Goal: Task Accomplishment & Management: Manage account settings

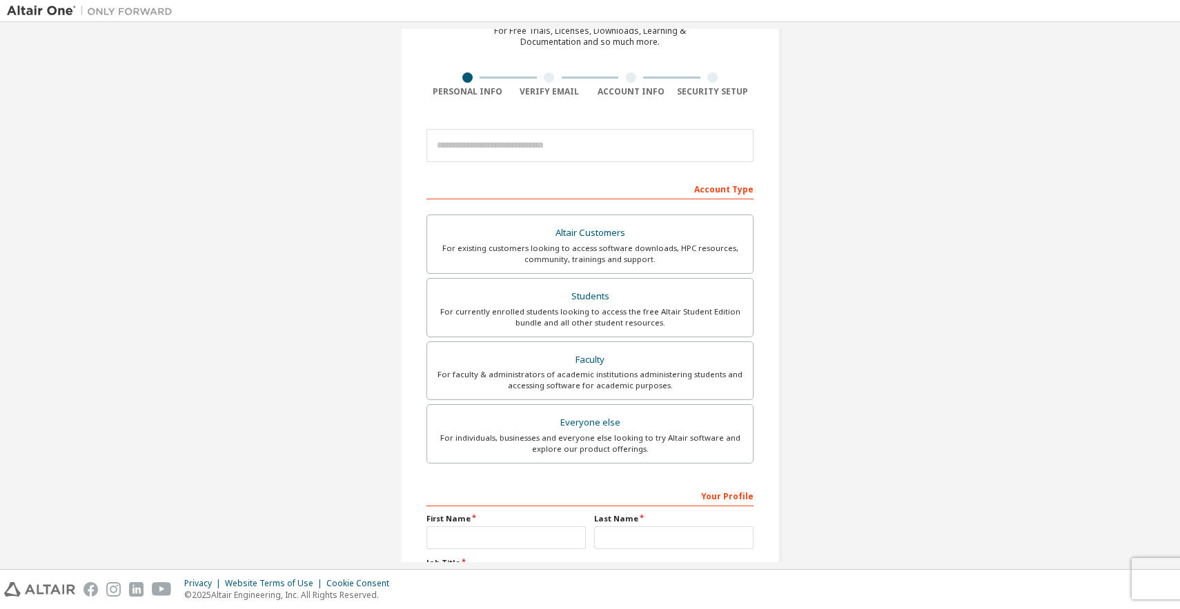
scroll to position [75, 0]
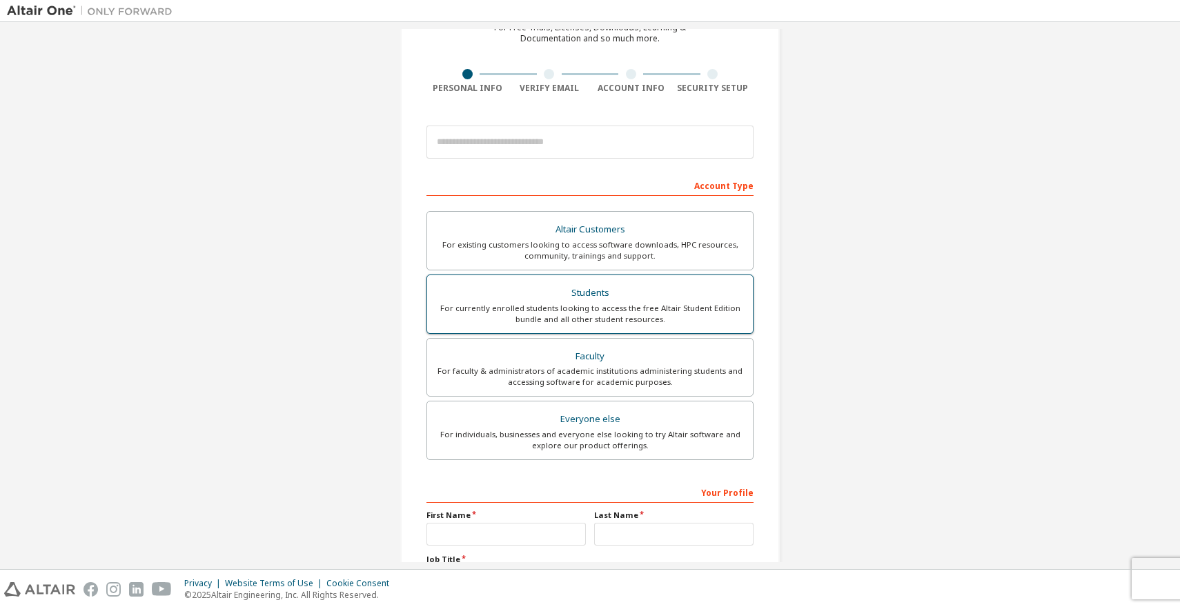
click at [702, 311] on div "For currently enrolled students looking to access the free Altair Student Editi…" at bounding box center [589, 314] width 309 height 22
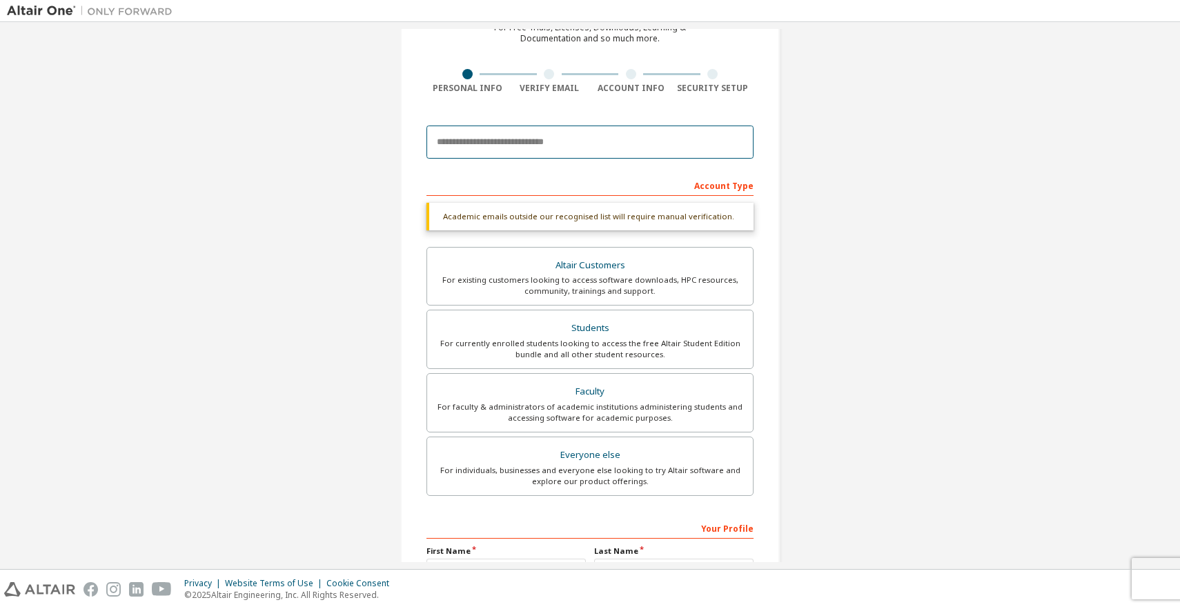
click at [598, 142] on input "email" at bounding box center [589, 142] width 327 height 33
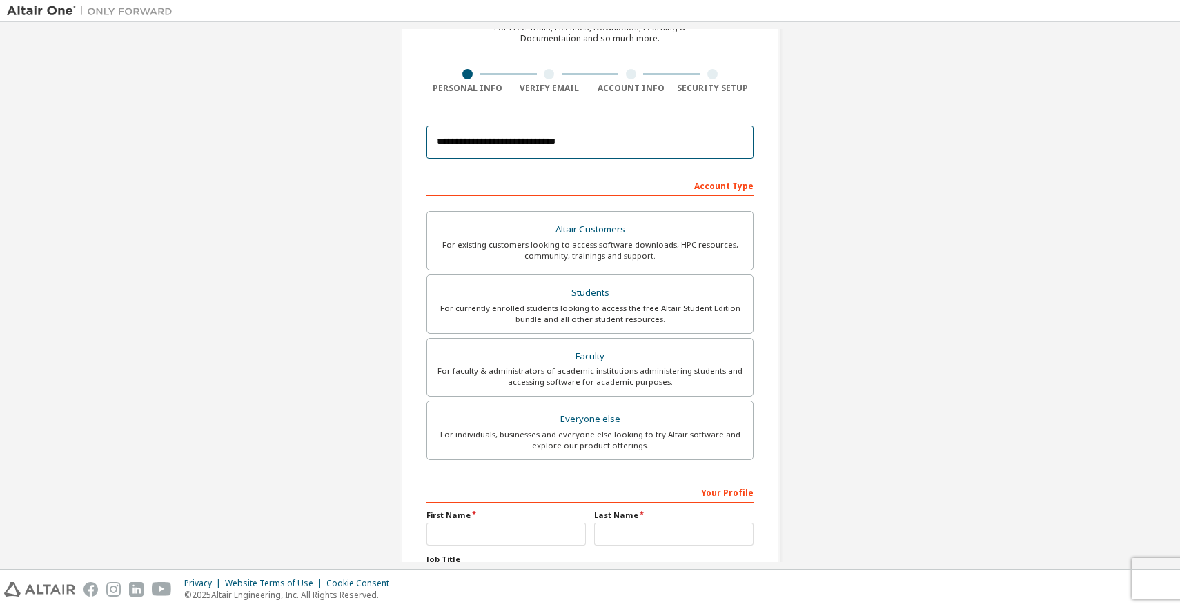
click at [604, 147] on input "**********" at bounding box center [589, 142] width 327 height 33
click at [669, 146] on input "**********" at bounding box center [589, 142] width 327 height 33
type input "**********"
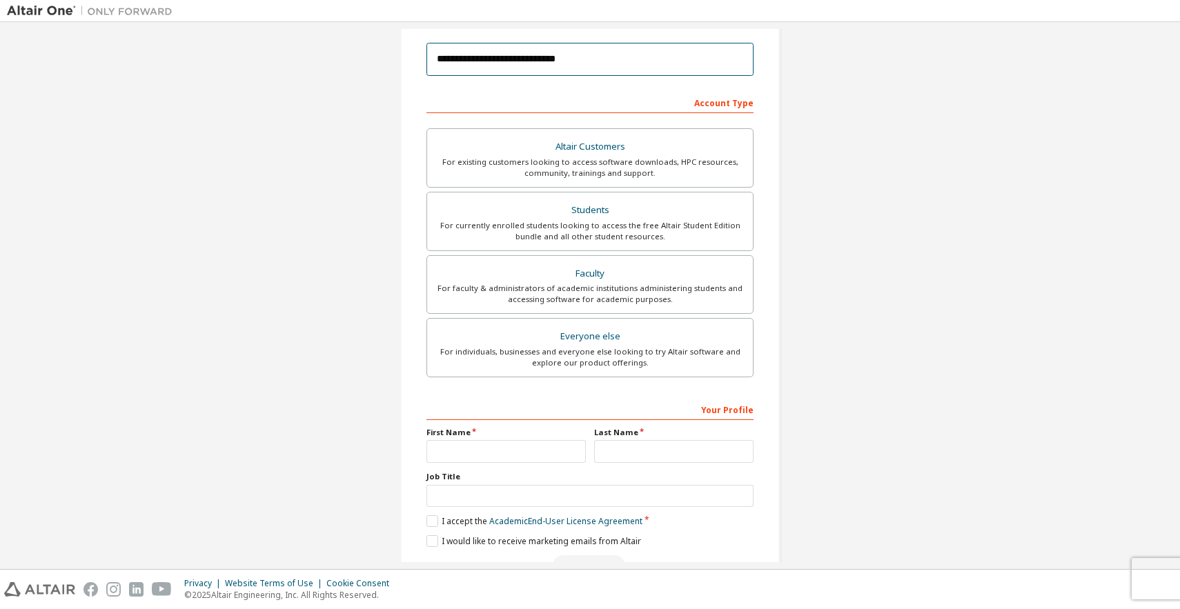
scroll to position [197, 0]
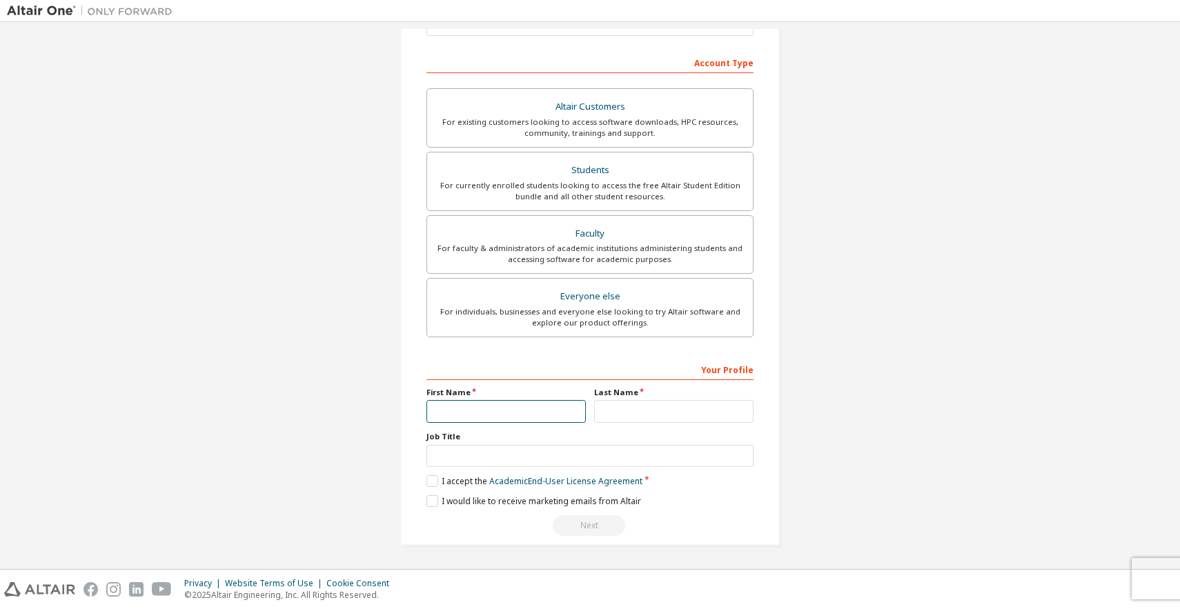
click at [548, 415] on input "text" at bounding box center [505, 411] width 159 height 23
type input "*******"
click at [674, 414] on input "text" at bounding box center [673, 411] width 159 height 23
type input "*******"
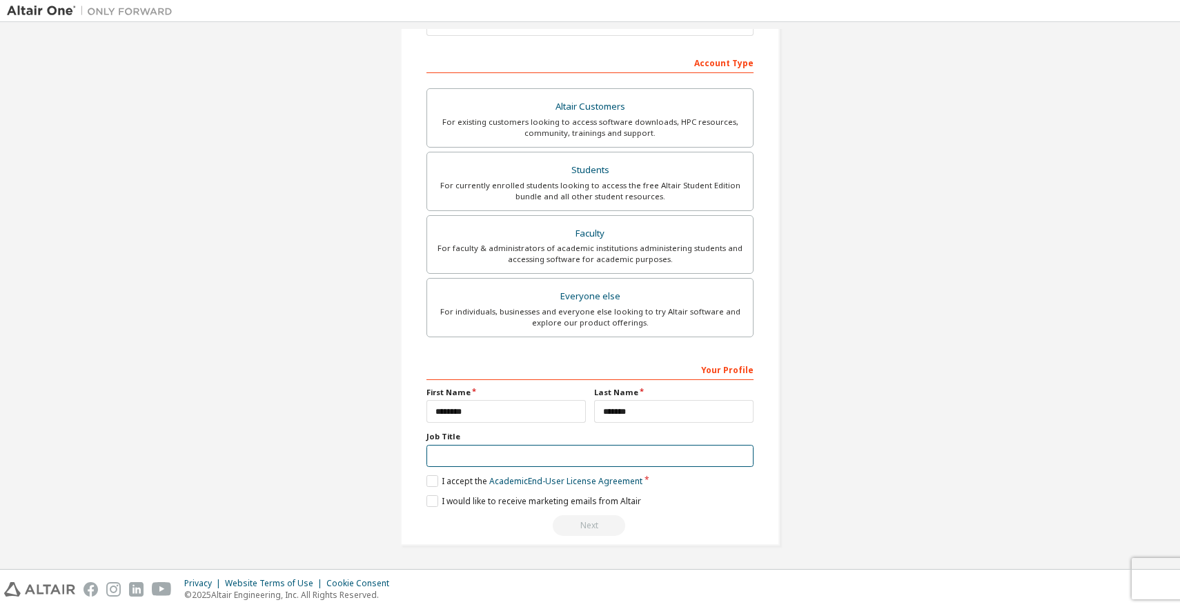
click at [540, 452] on input "text" at bounding box center [589, 456] width 327 height 23
type input "*******"
click at [432, 480] on label "I accept the Academic End-User License Agreement" at bounding box center [534, 481] width 216 height 12
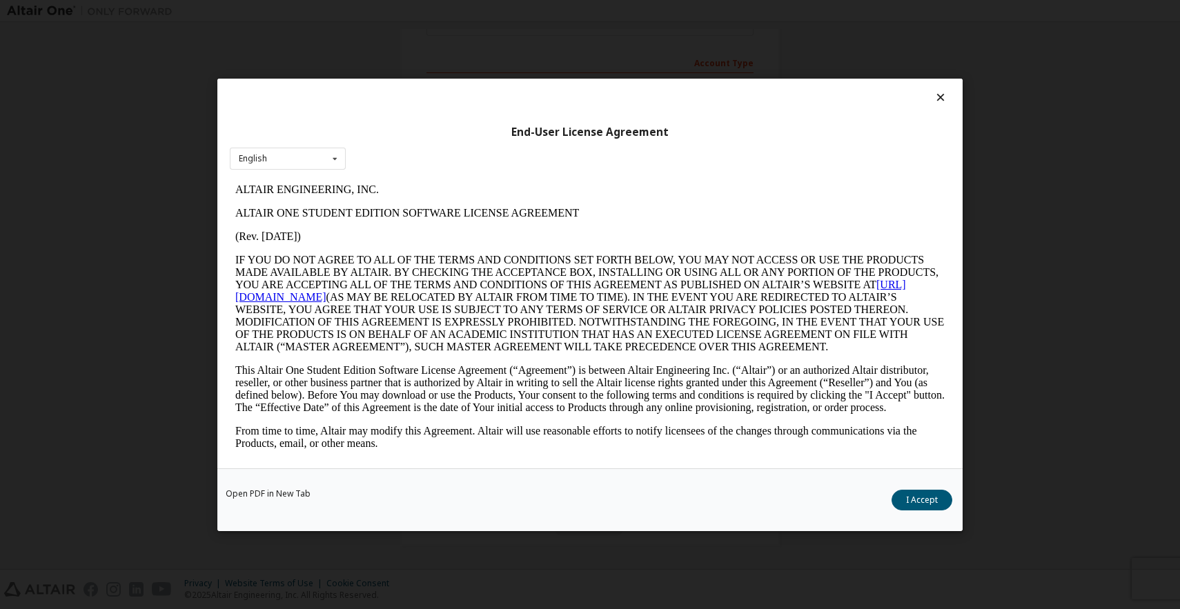
scroll to position [0, 0]
click at [938, 497] on button "I Accept" at bounding box center [921, 499] width 61 height 21
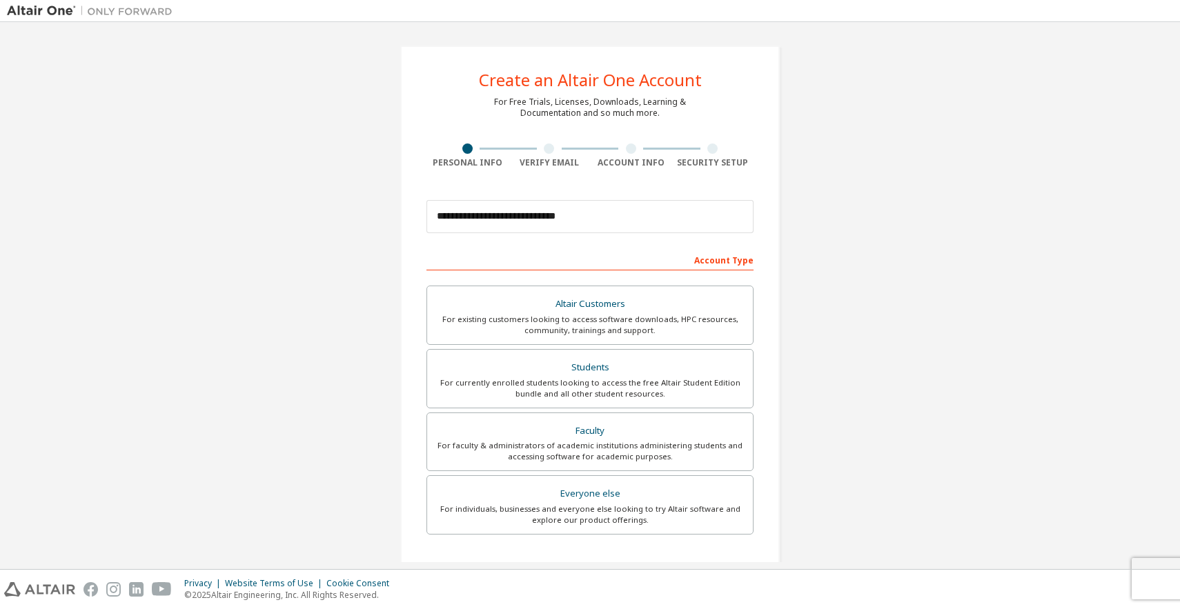
scroll to position [197, 0]
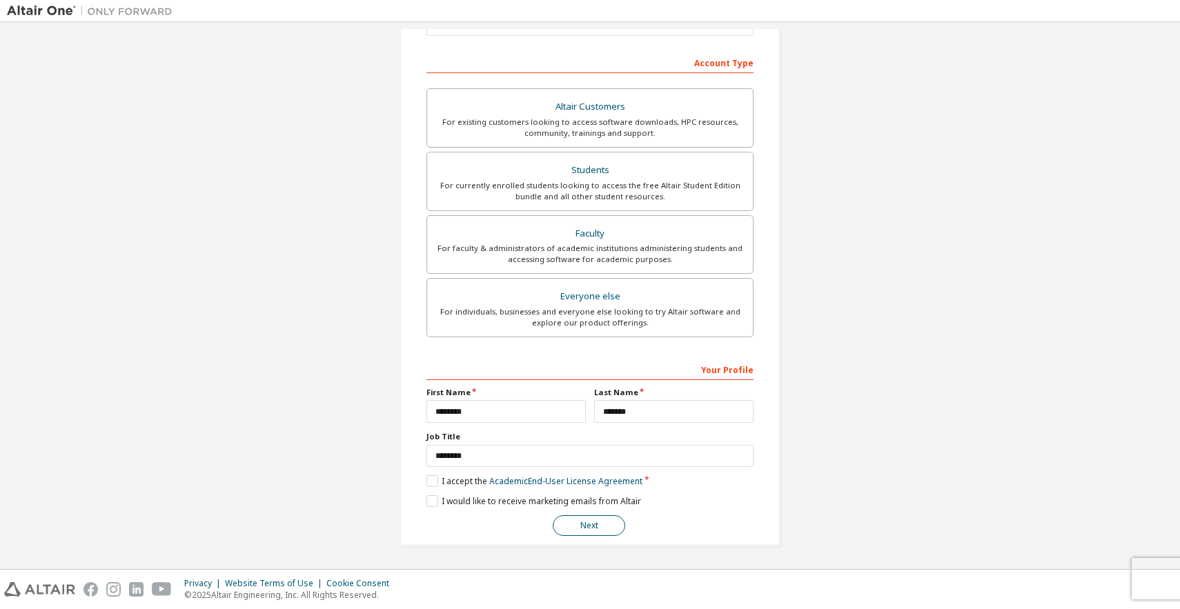
click at [602, 528] on button "Next" at bounding box center [589, 525] width 72 height 21
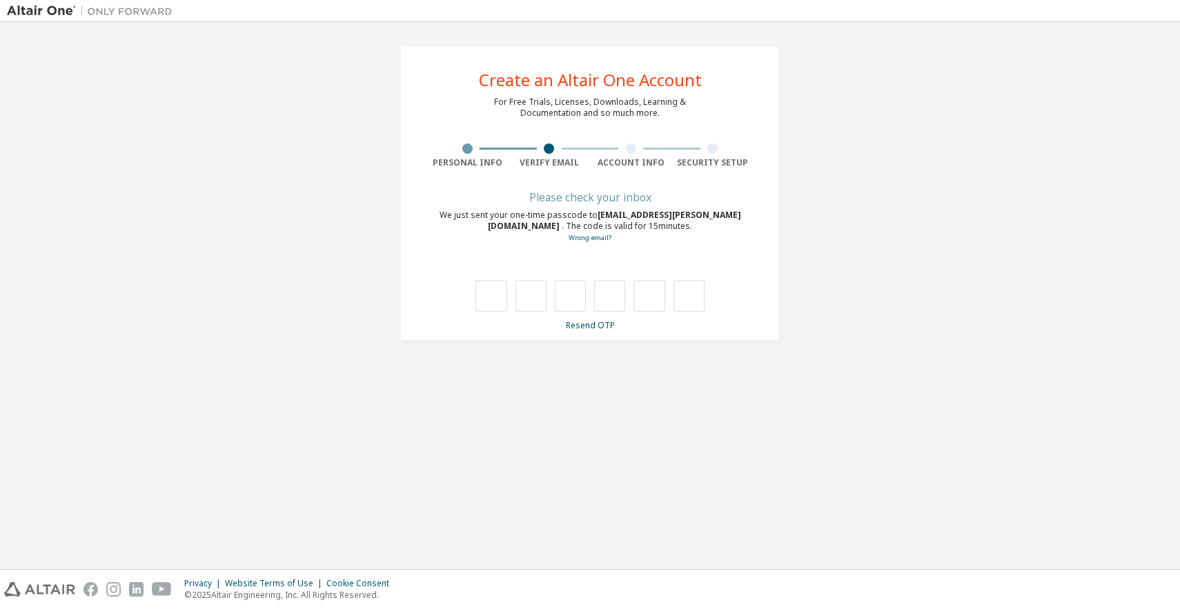
scroll to position [0, 0]
type input "*"
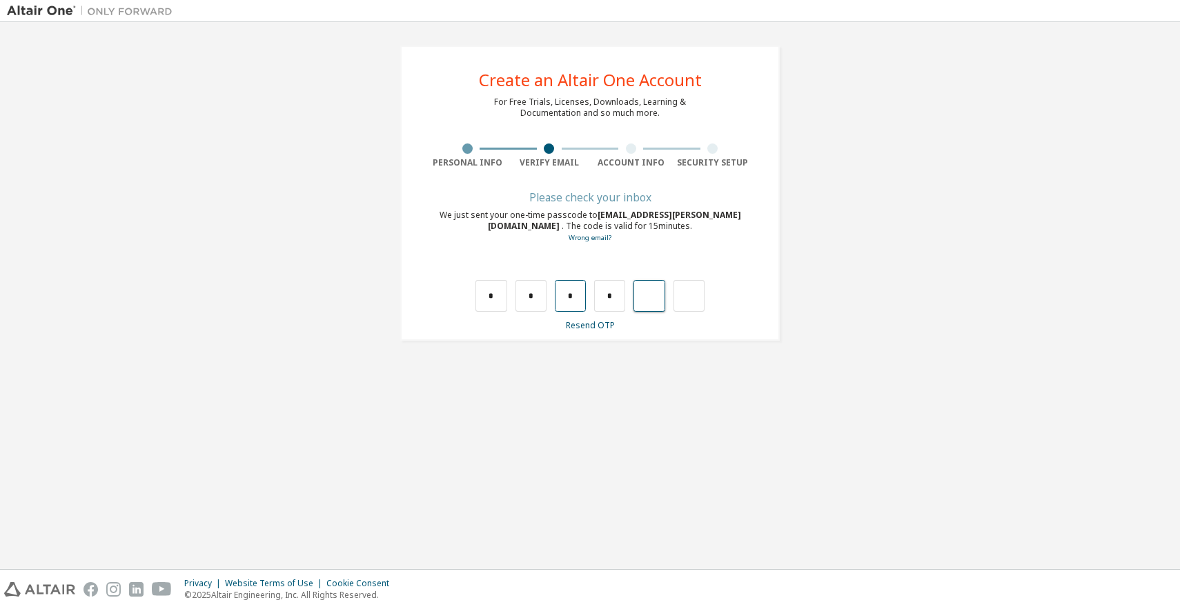
type input "*"
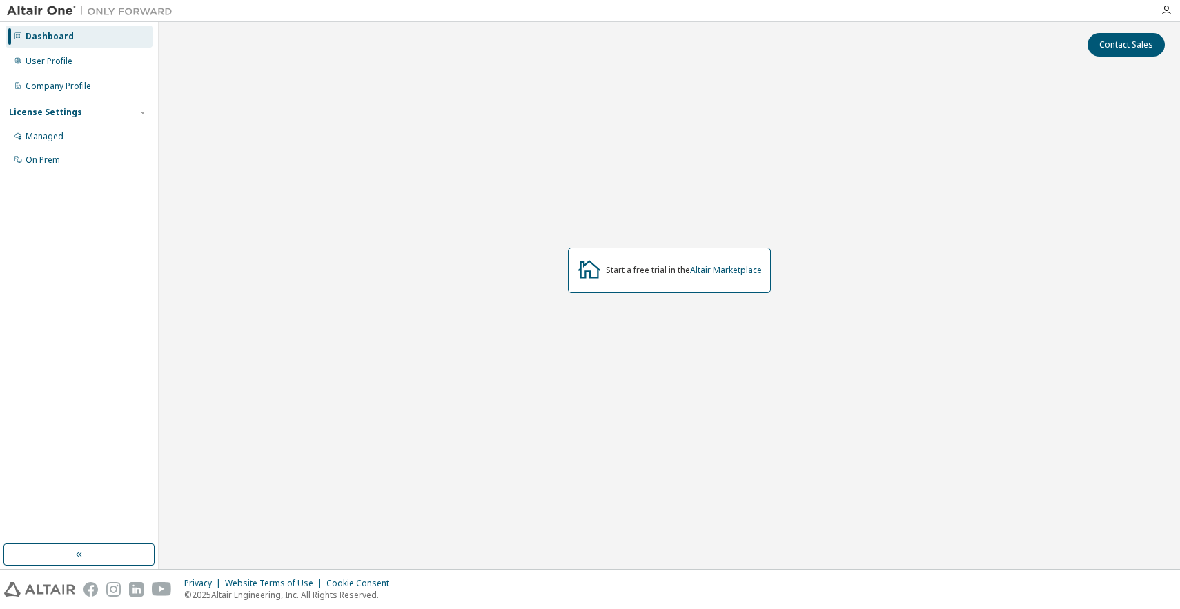
click at [82, 106] on div "License Settings" at bounding box center [79, 112] width 140 height 12
click at [74, 135] on div "Managed" at bounding box center [79, 137] width 147 height 22
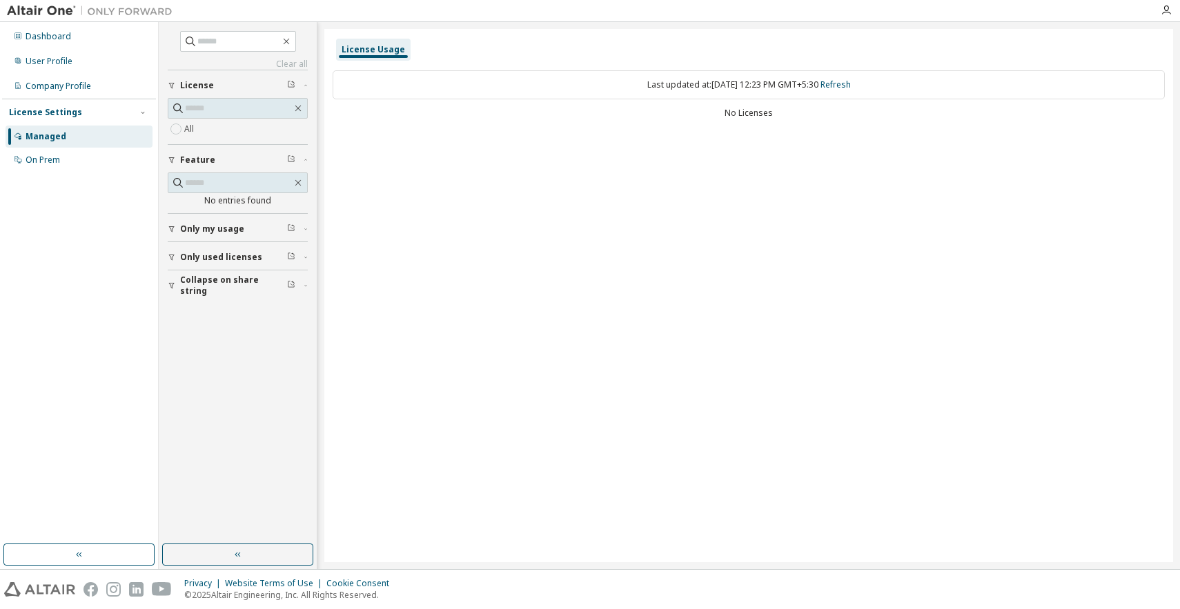
click at [233, 224] on span "Only my usage" at bounding box center [212, 229] width 64 height 11
click at [225, 292] on span "Only used licenses" at bounding box center [221, 297] width 82 height 11
click at [224, 362] on span "Collapse on share string" at bounding box center [233, 366] width 107 height 22
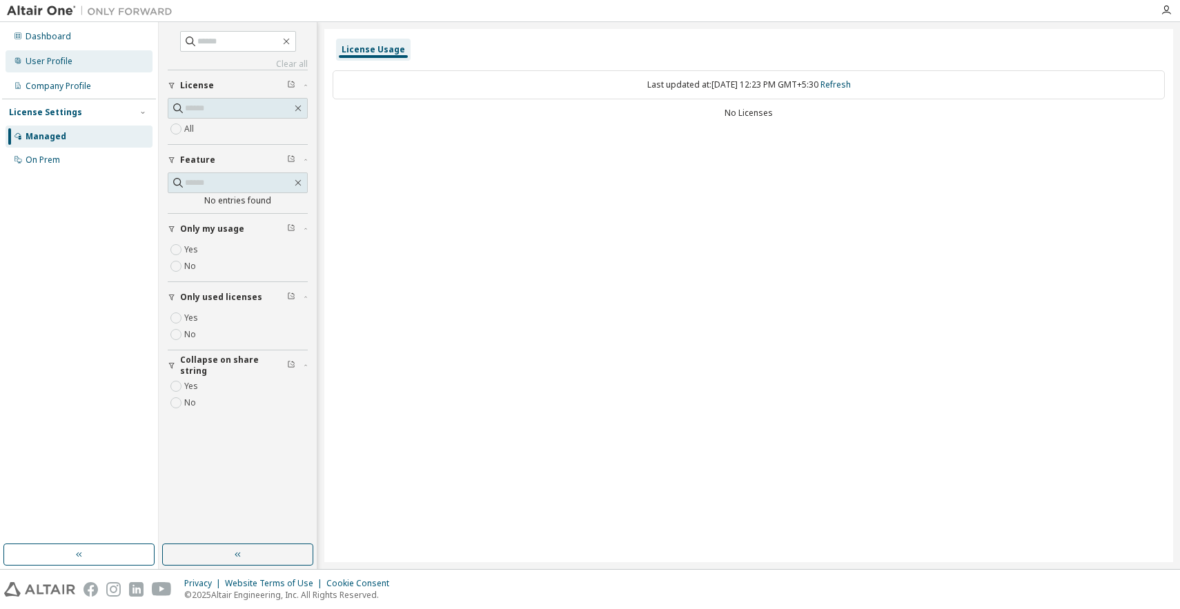
click at [61, 61] on div "User Profile" at bounding box center [49, 61] width 47 height 11
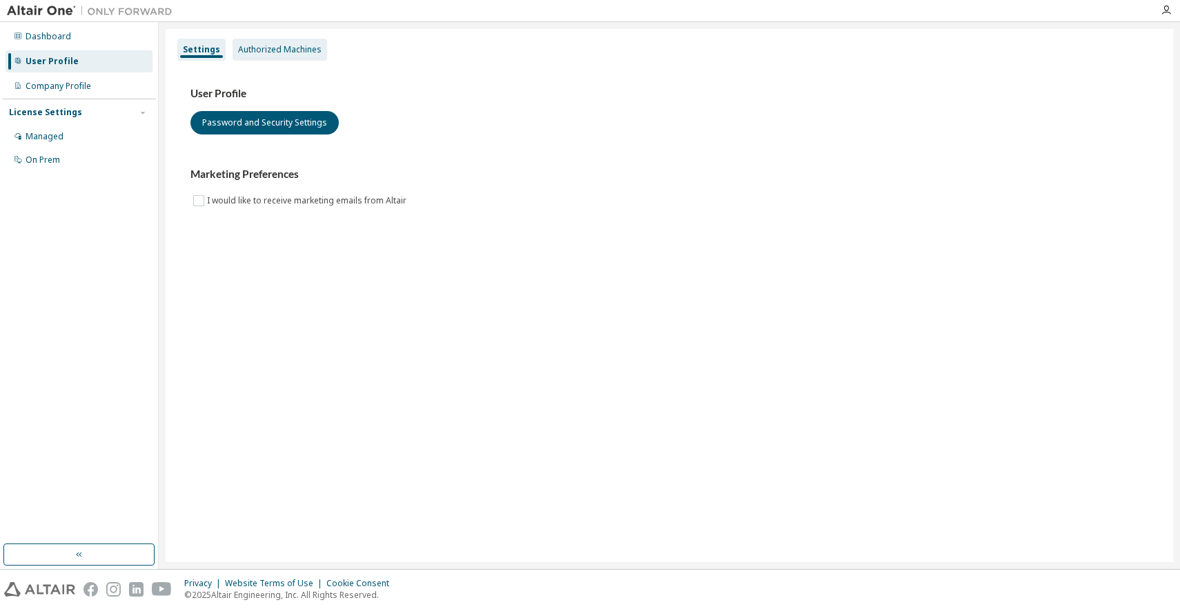
click at [254, 60] on div "Authorized Machines" at bounding box center [279, 50] width 95 height 22
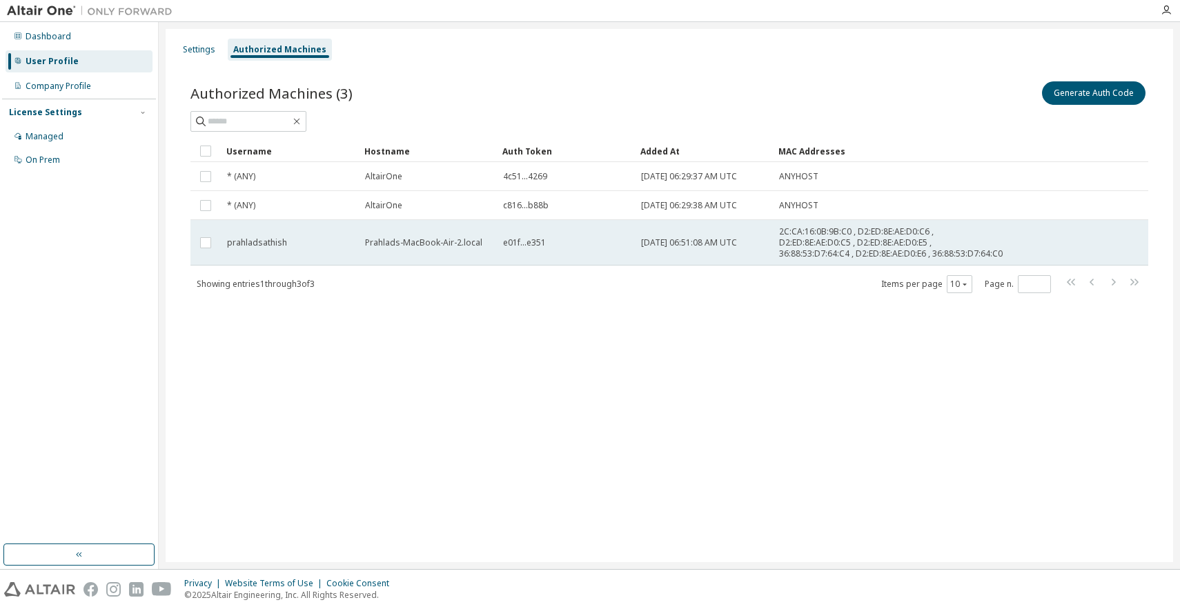
click at [410, 230] on td "Prahlads-MacBook-Air-2.local" at bounding box center [428, 243] width 138 height 46
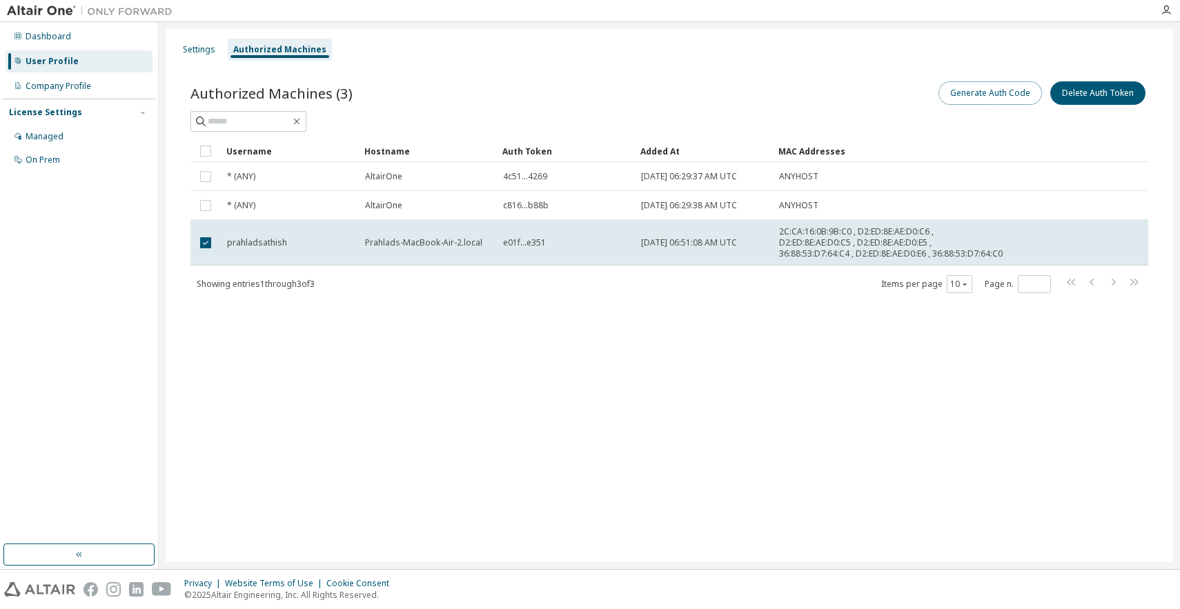
click at [988, 102] on button "Generate Auth Code" at bounding box center [989, 92] width 103 height 23
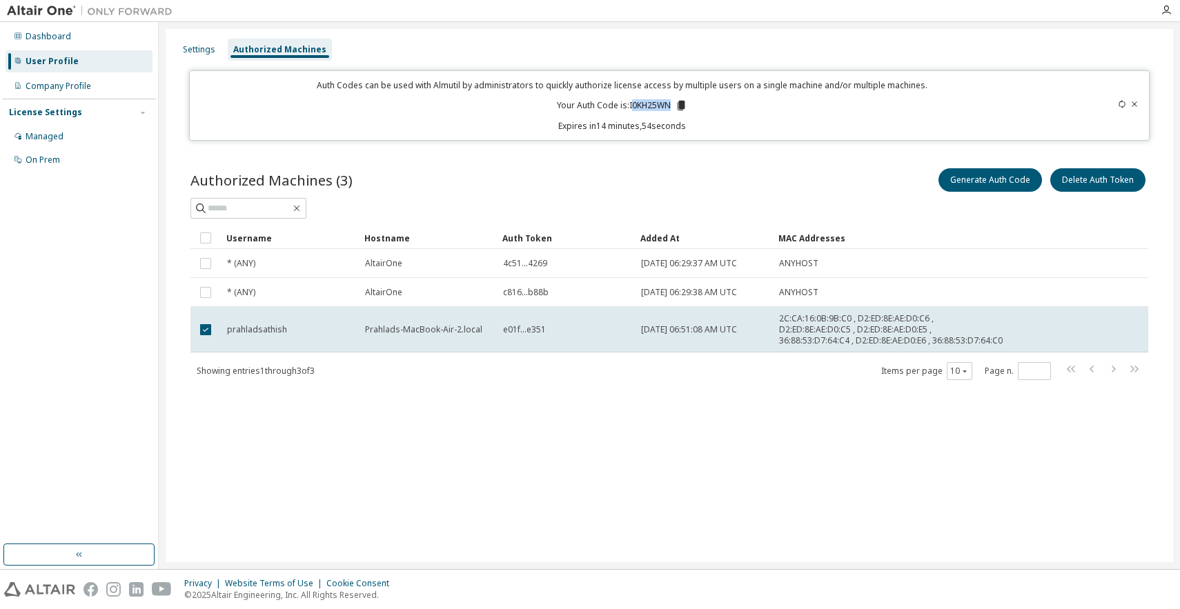
drag, startPoint x: 634, startPoint y: 106, endPoint x: 670, endPoint y: 107, distance: 35.9
click at [670, 107] on p "Your Auth Code is: I0KH25WN" at bounding box center [622, 105] width 130 height 12
click at [690, 104] on div "Auth Codes can be used with Almutil by administrators to quickly authorize lice…" at bounding box center [622, 105] width 849 height 52
